Goal: Complete application form

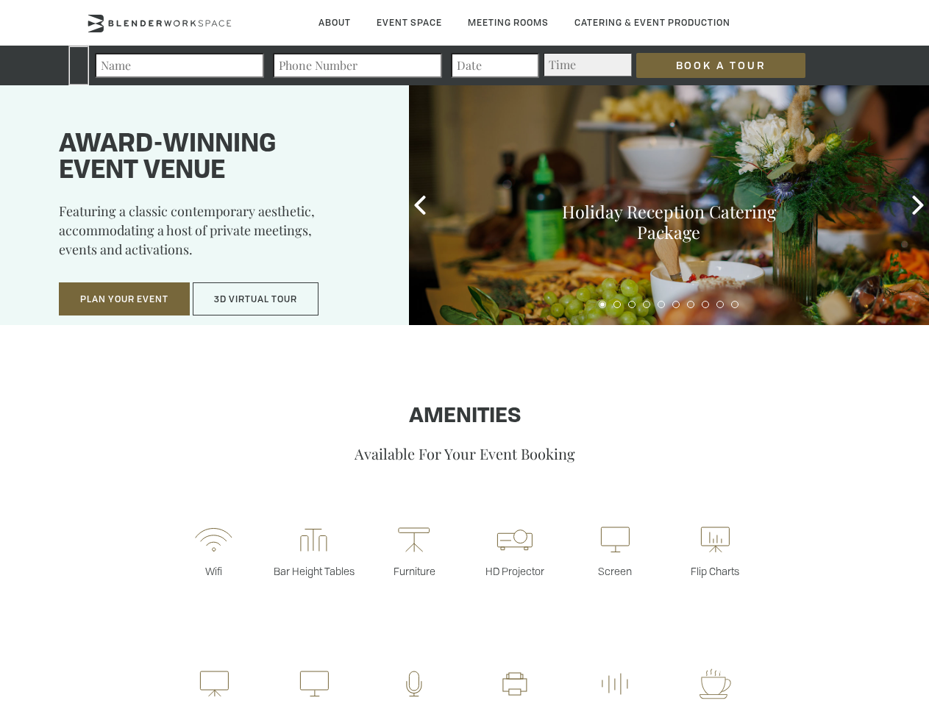
click at [709, 65] on input "Book a Tour" at bounding box center [720, 65] width 169 height 25
click at [124, 299] on button "Plan Your Event" at bounding box center [124, 299] width 131 height 34
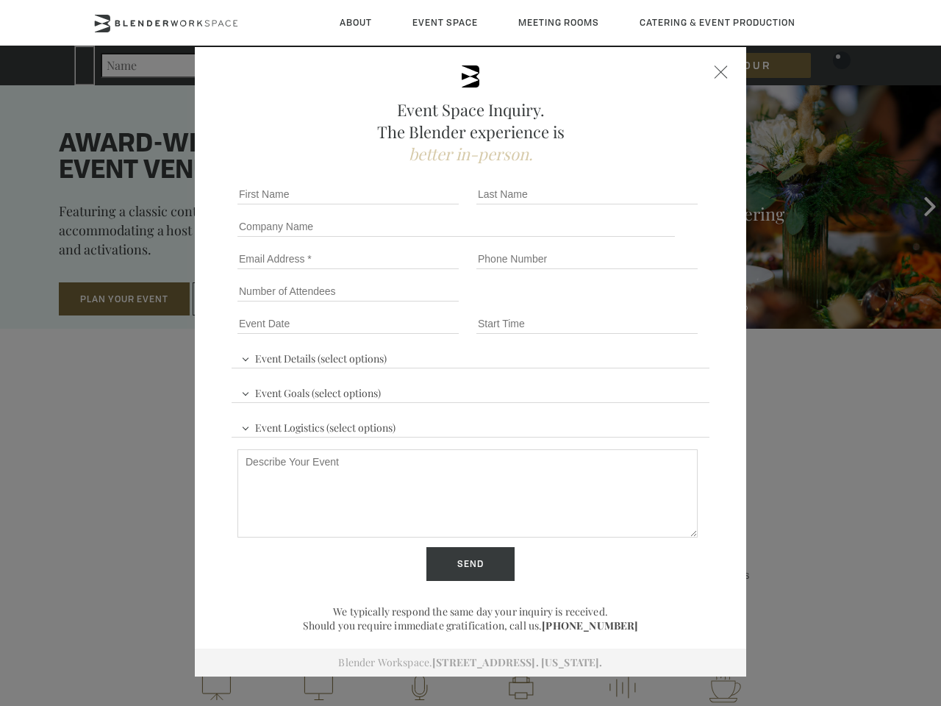
click at [420, 205] on div "First name *" at bounding box center [351, 194] width 239 height 32
click at [918, 205] on div "Event Space Inquiry. The Blender experience is better in-person. Event Details …" at bounding box center [470, 353] width 941 height 706
click at [602, 304] on fieldset "Number of Attendees Budget Range" at bounding box center [471, 291] width 478 height 32
click at [617, 304] on fieldset "Number of Attendees Budget Range" at bounding box center [471, 291] width 478 height 32
click at [632, 304] on fieldset "Number of Attendees Budget Range" at bounding box center [471, 291] width 478 height 32
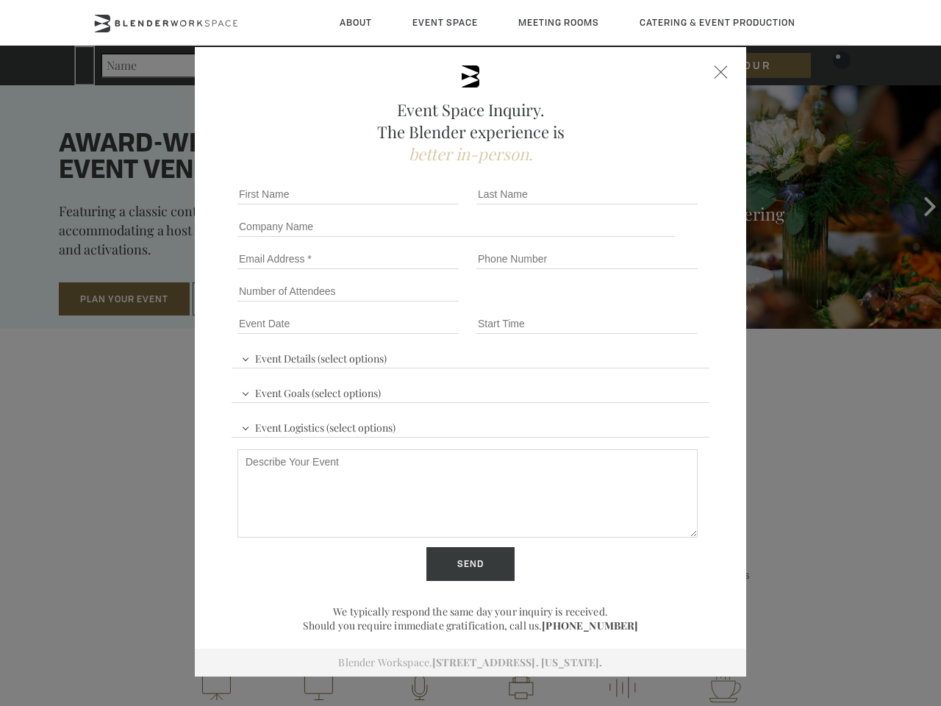
click at [646, 304] on fieldset "Number of Attendees Budget Range" at bounding box center [471, 291] width 478 height 32
click at [661, 304] on fieldset "Number of Attendees Budget Range" at bounding box center [471, 291] width 478 height 32
